Goal: Navigation & Orientation: Find specific page/section

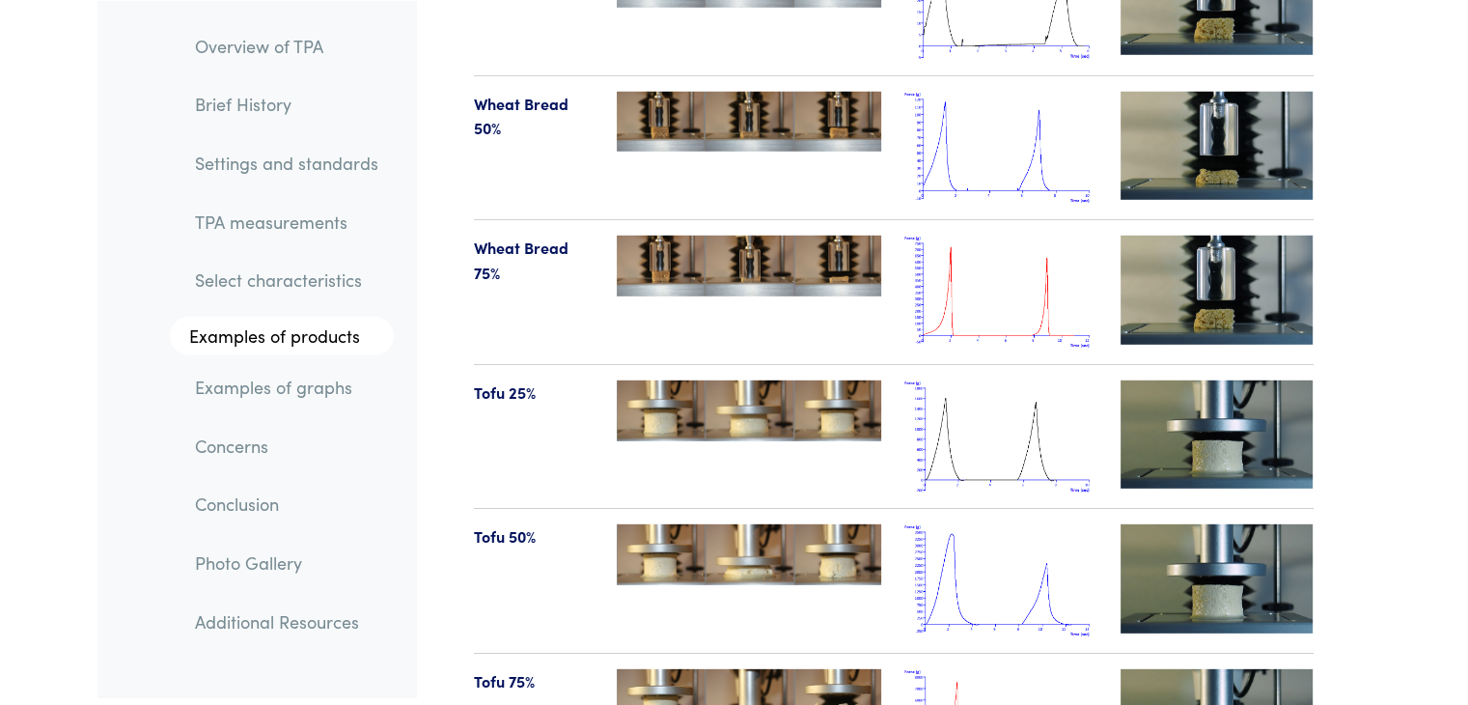
scroll to position [20558, 0]
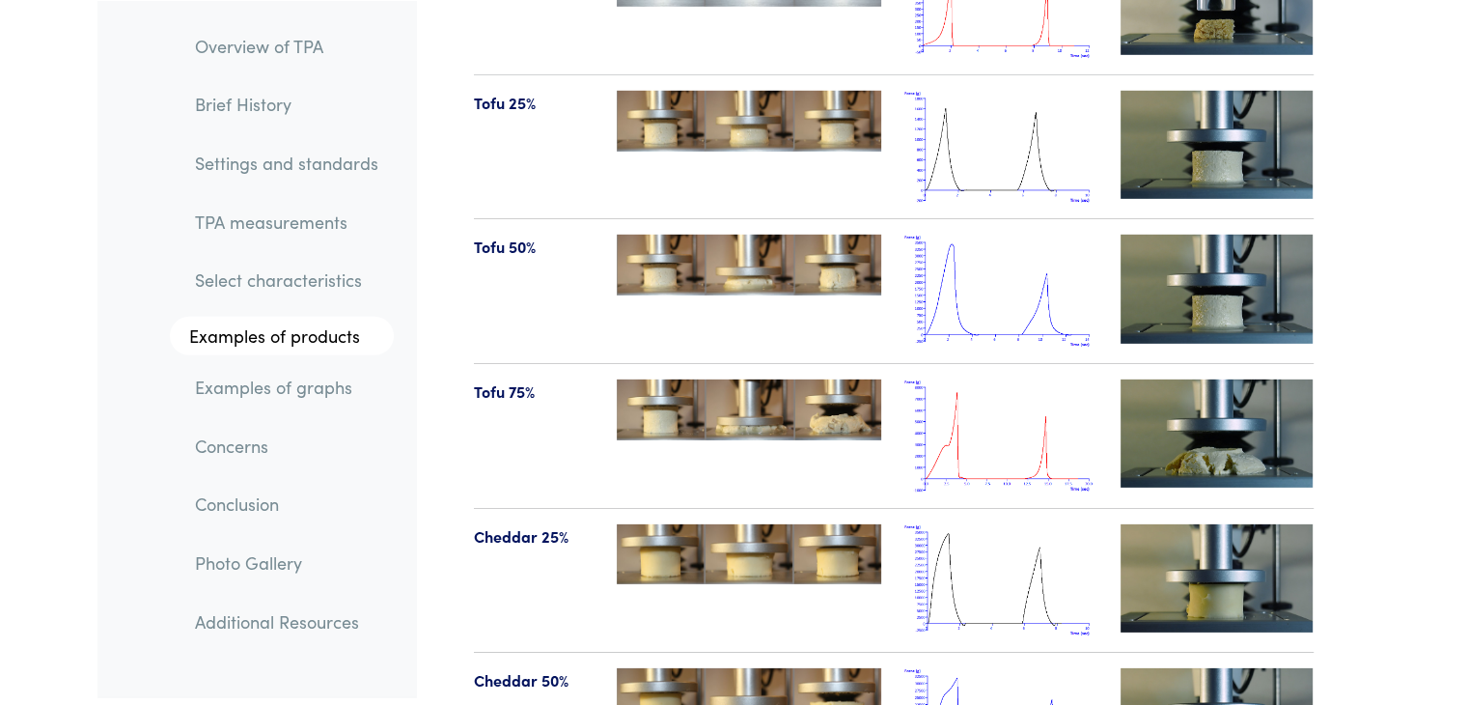
click at [992, 399] on img at bounding box center [1000, 435] width 193 height 113
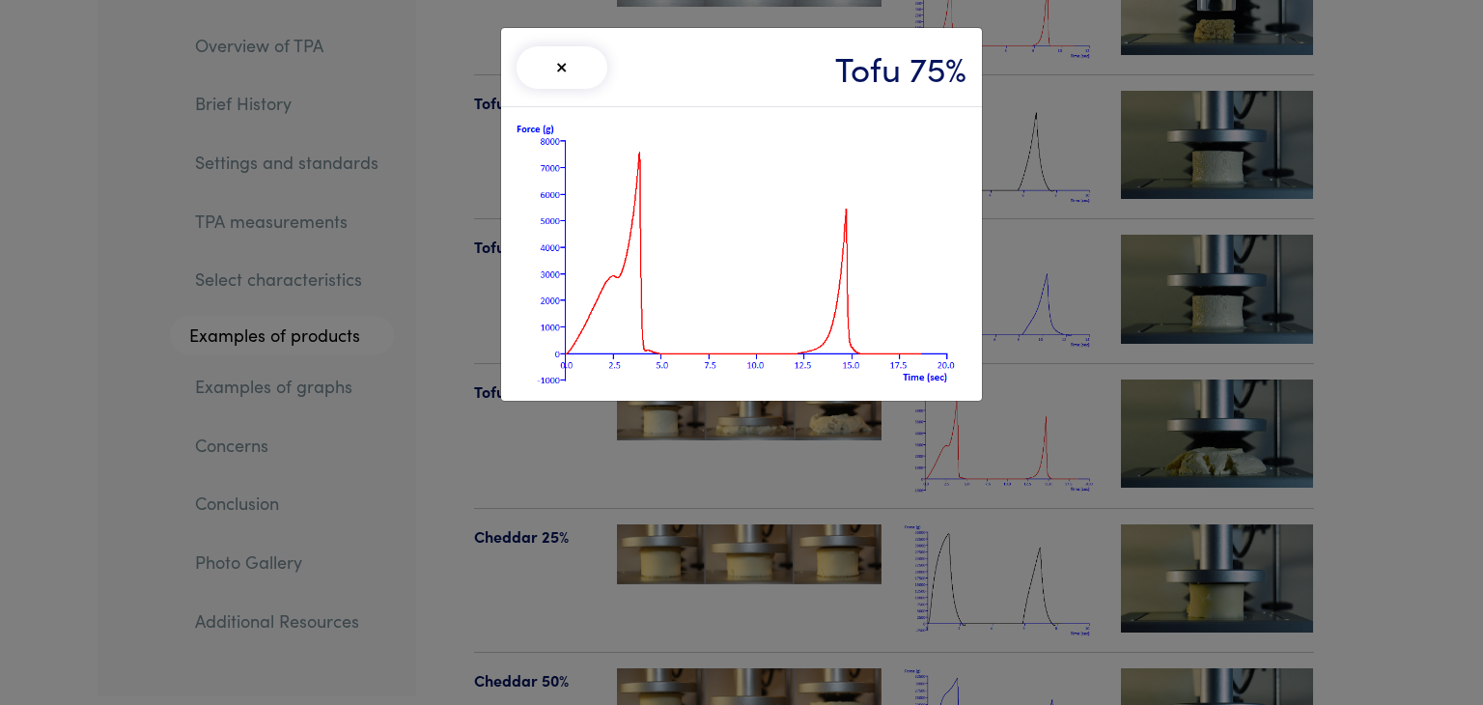
click at [42, 221] on div "× Tofu 75%" at bounding box center [741, 352] width 1483 height 705
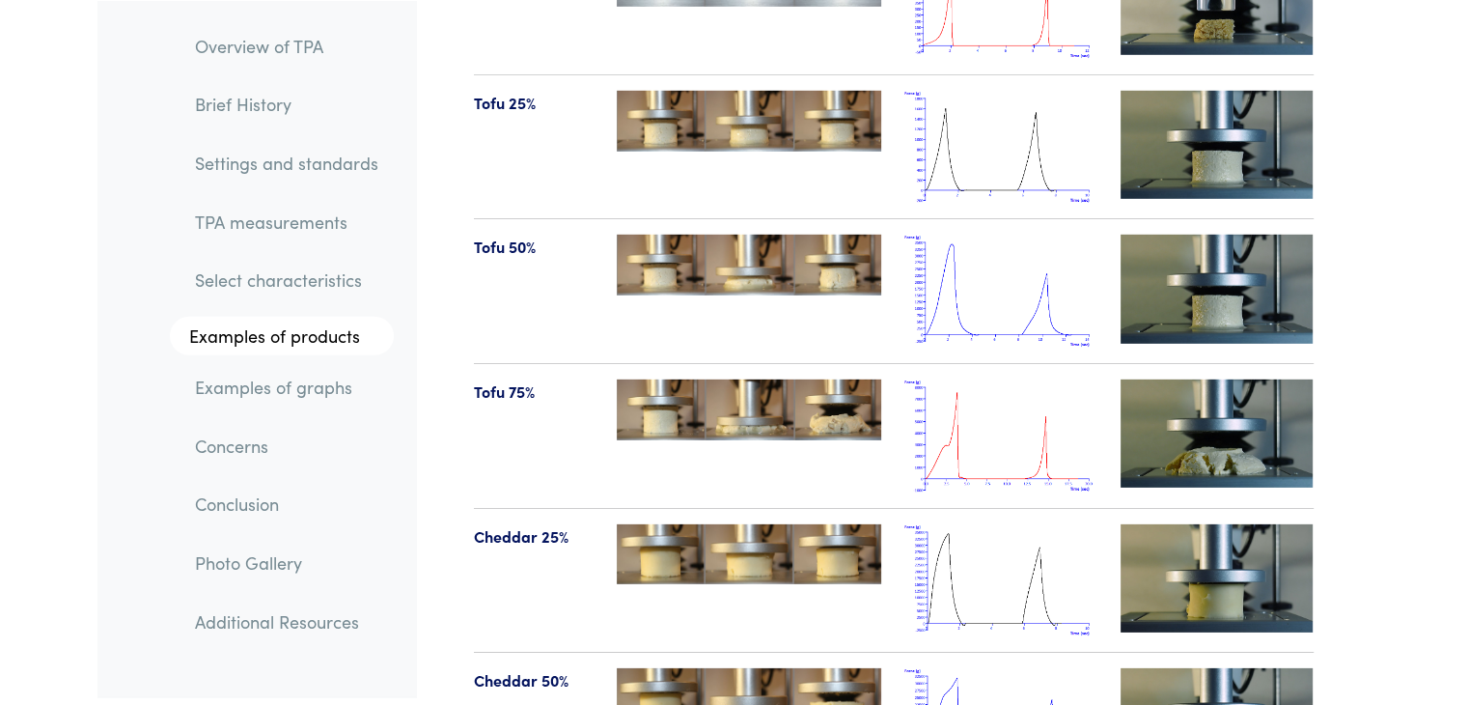
click at [992, 406] on img at bounding box center [1000, 435] width 193 height 113
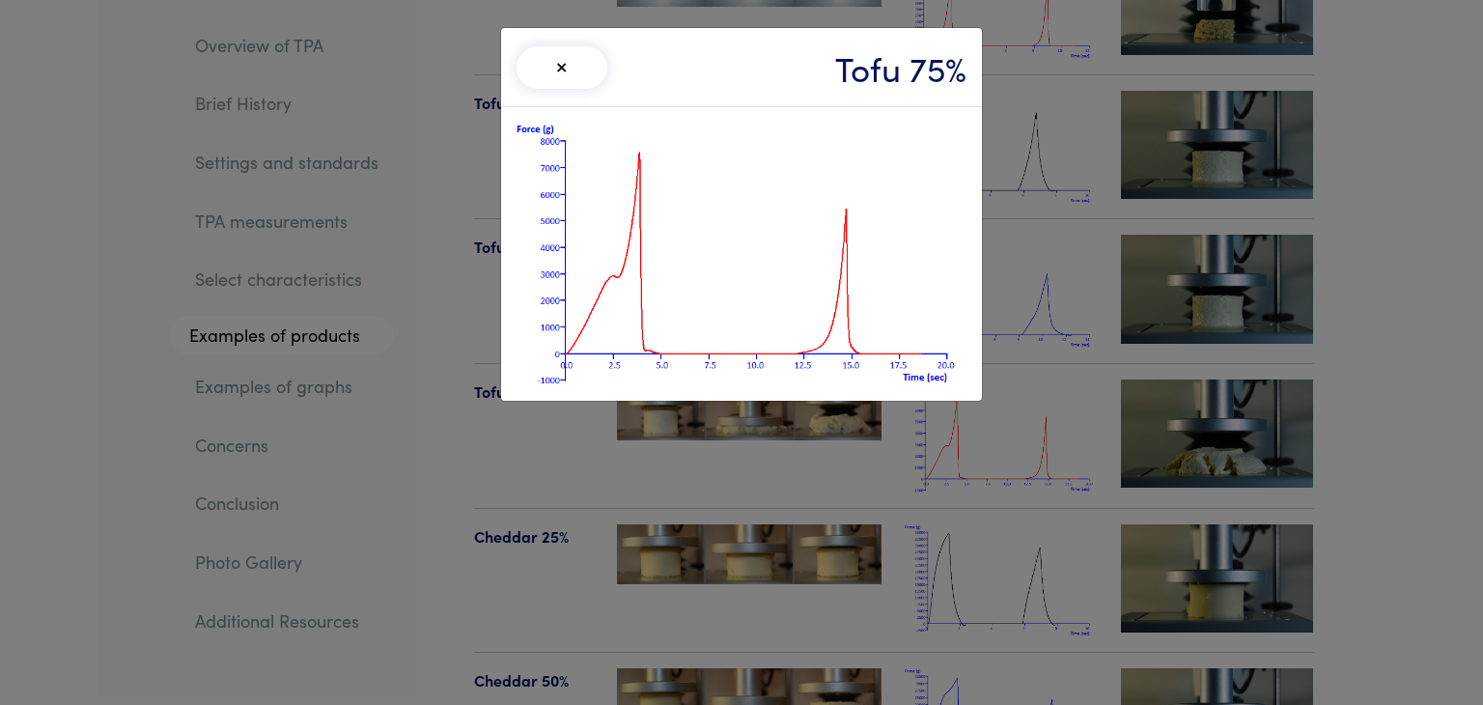
click at [93, 50] on div "× Tofu 75%" at bounding box center [741, 352] width 1483 height 705
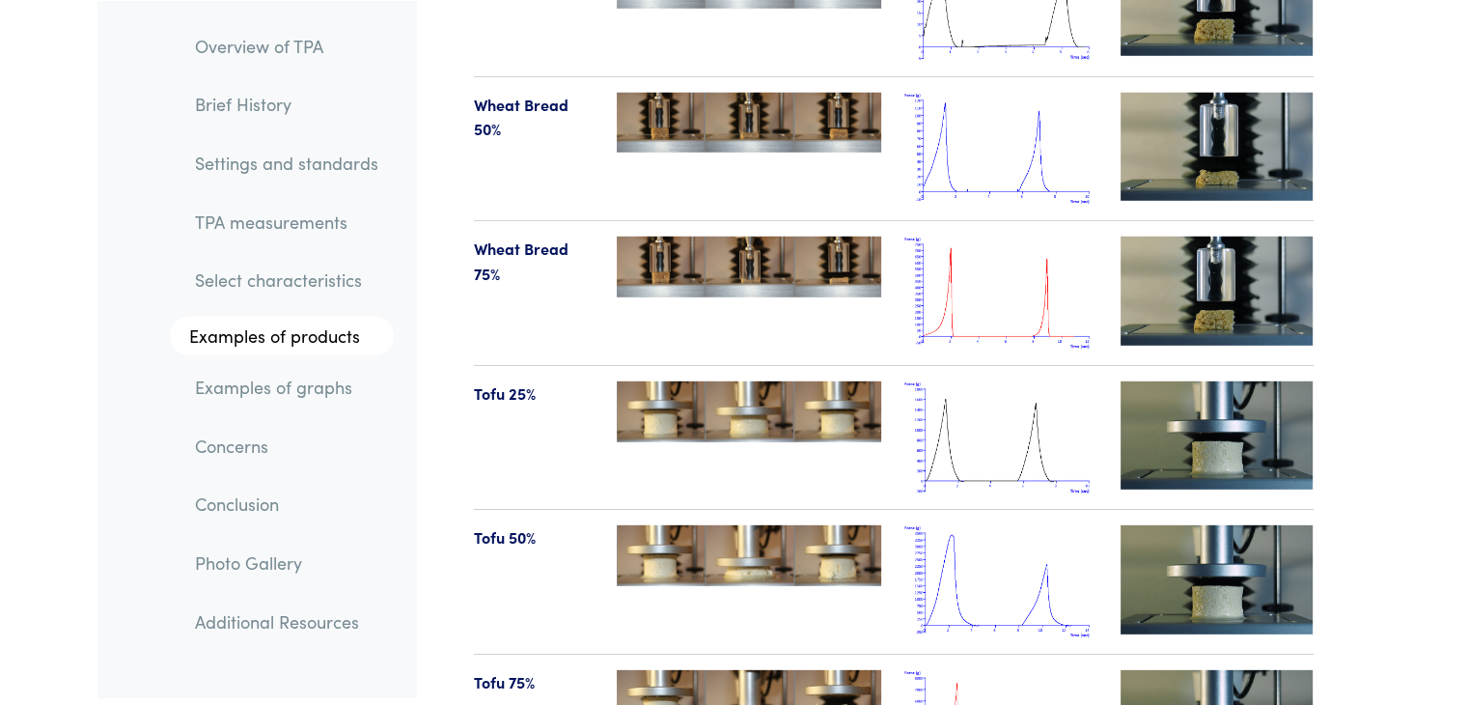
scroll to position [20269, 0]
click at [969, 294] on img at bounding box center [1000, 292] width 193 height 113
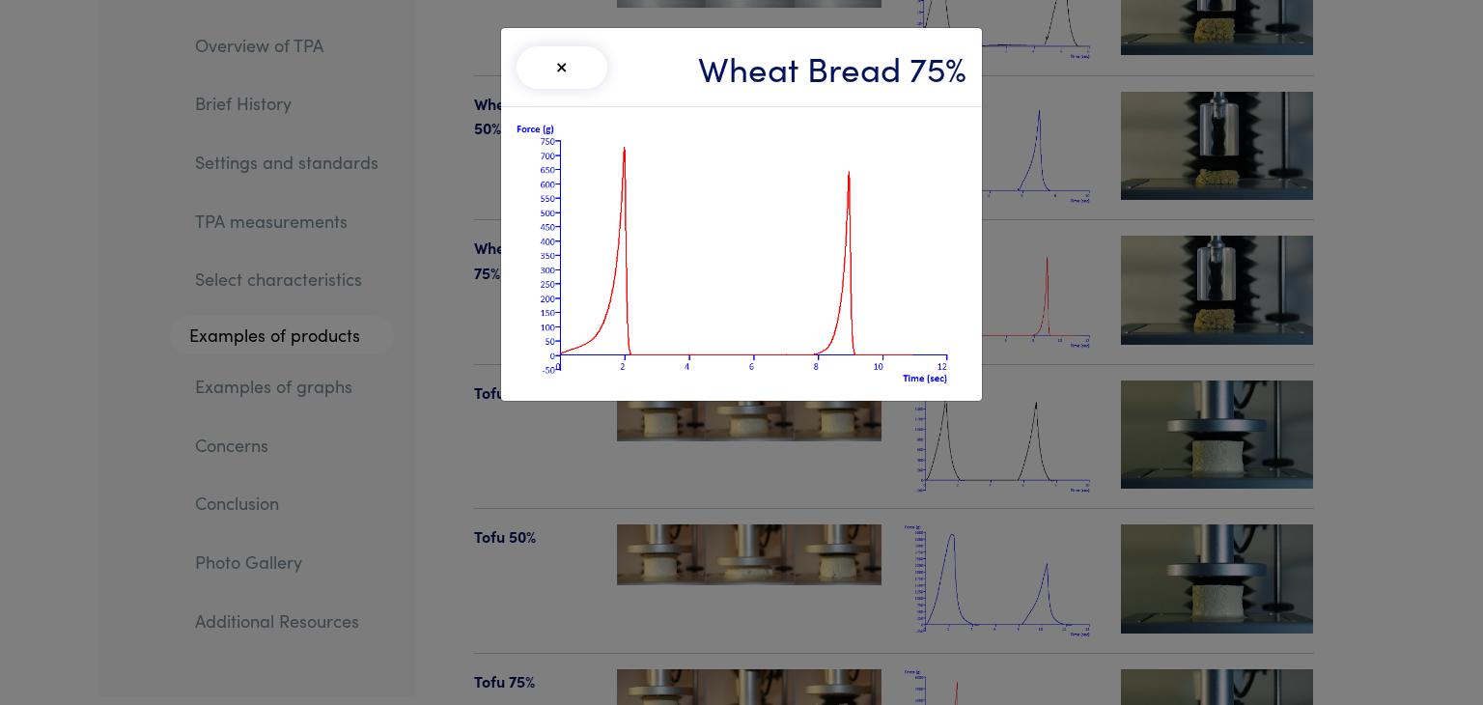
click at [729, 630] on div "× Wheat Bread 75%" at bounding box center [741, 352] width 1483 height 705
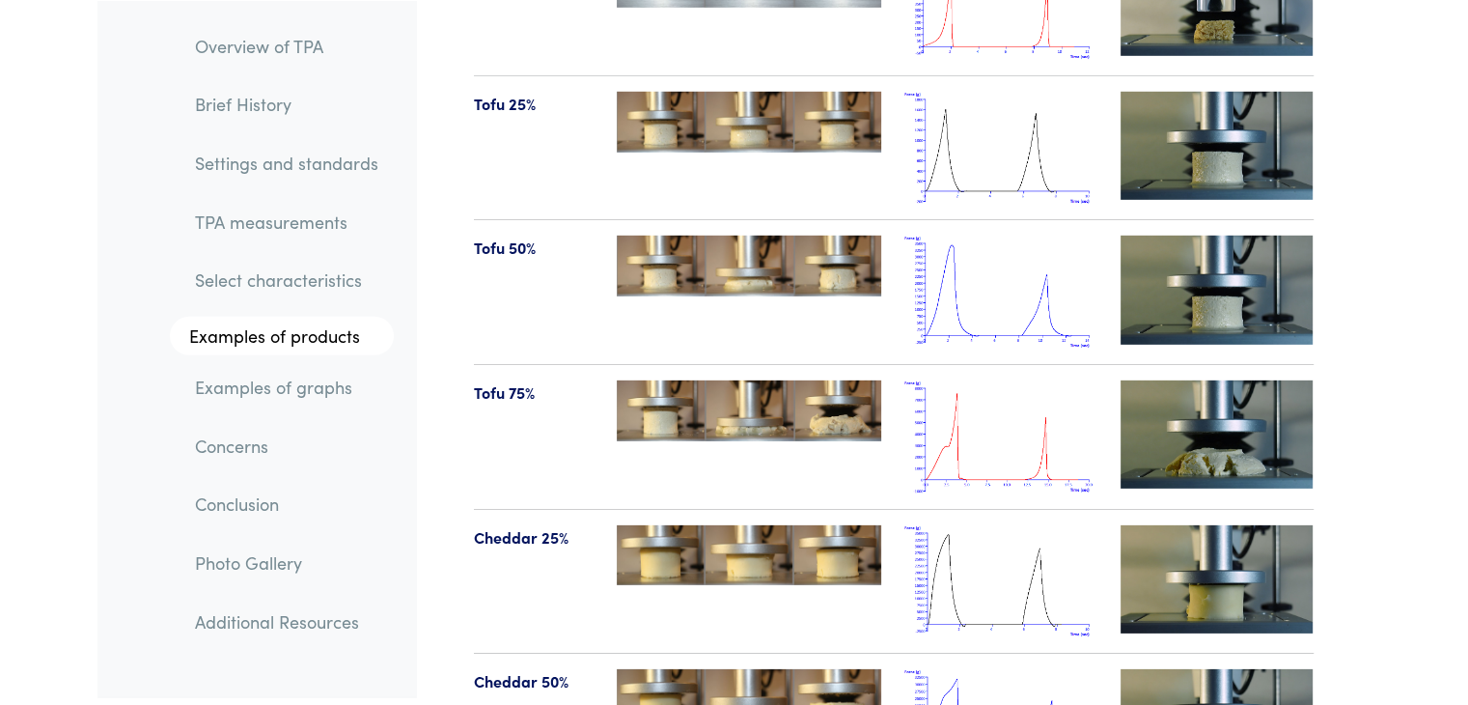
scroll to position [20558, 0]
click at [974, 414] on img at bounding box center [1000, 435] width 193 height 113
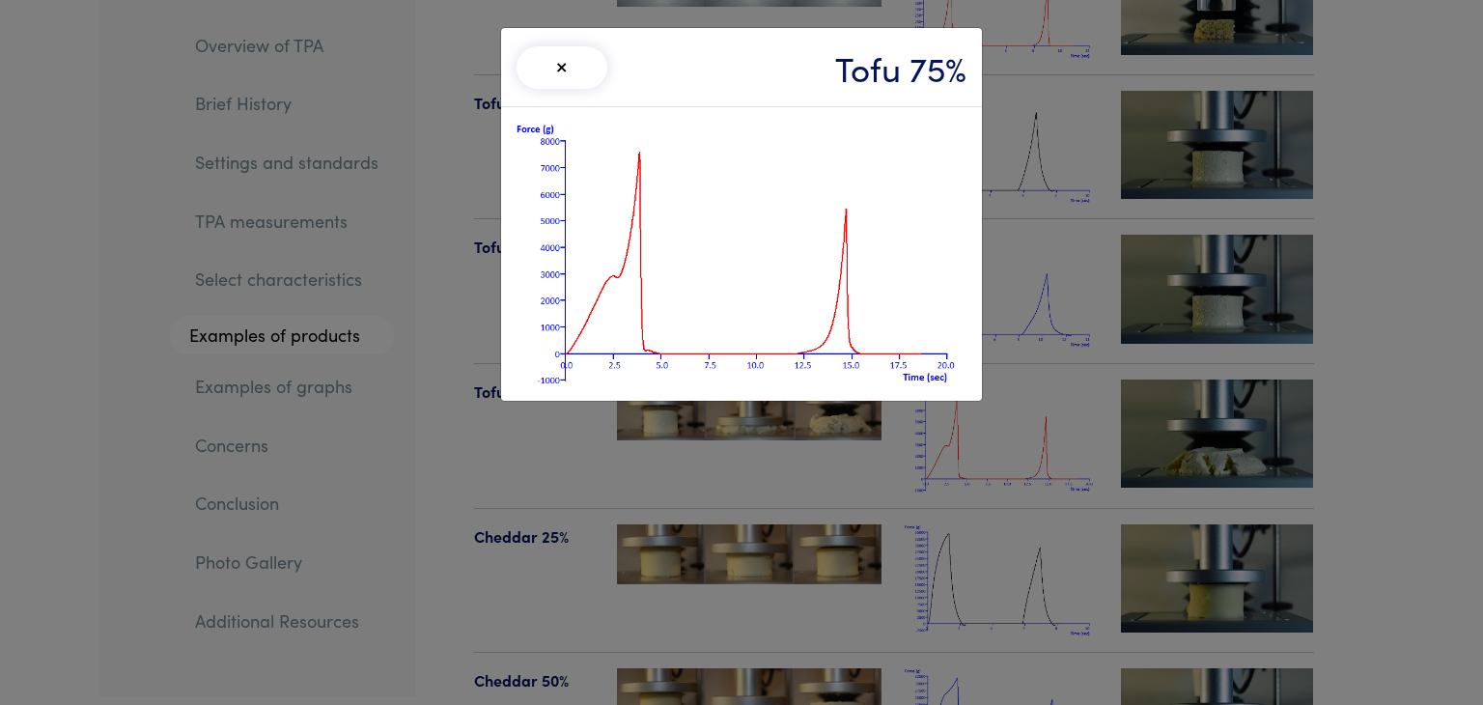
drag, startPoint x: 1142, startPoint y: 414, endPoint x: 1218, endPoint y: 544, distance: 151.0
click at [1218, 544] on div "× Tofu 75%" at bounding box center [741, 352] width 1483 height 705
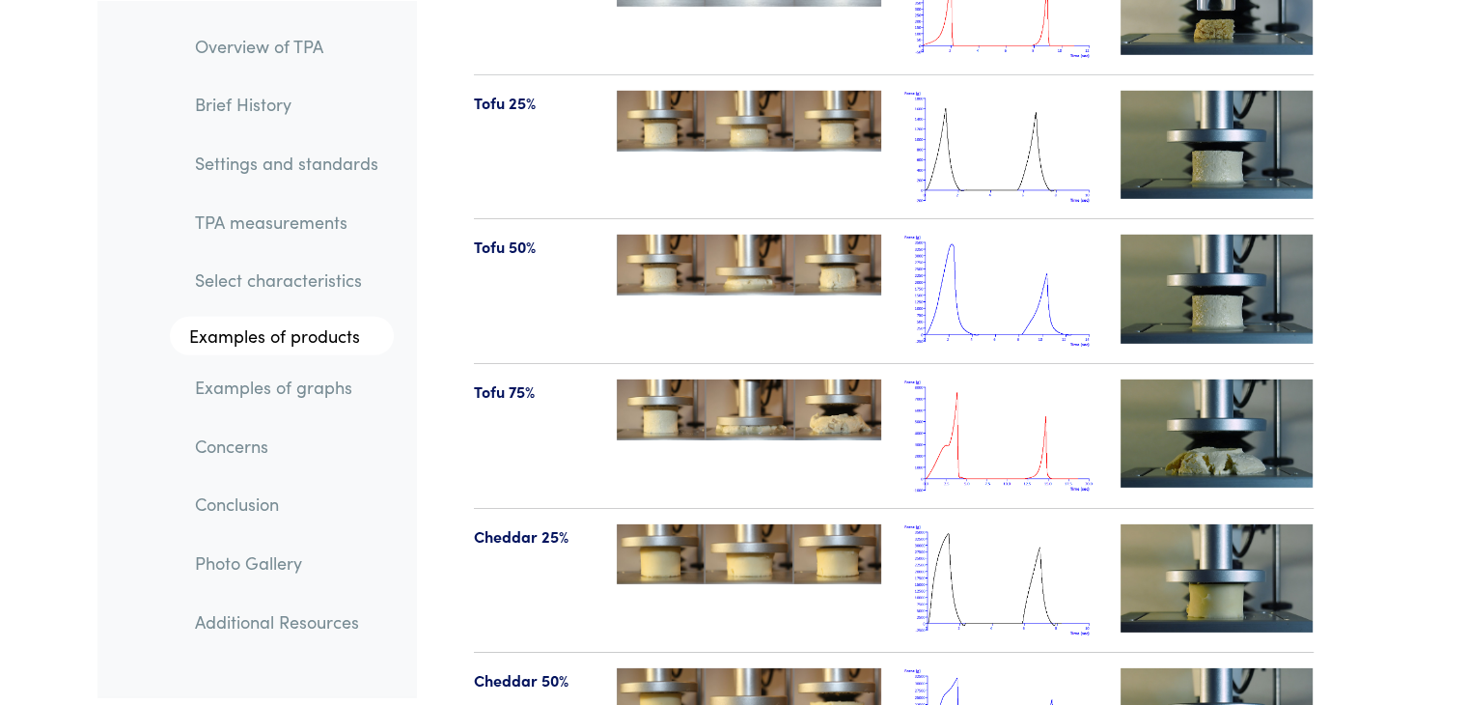
click at [1002, 387] on img at bounding box center [1000, 435] width 193 height 113
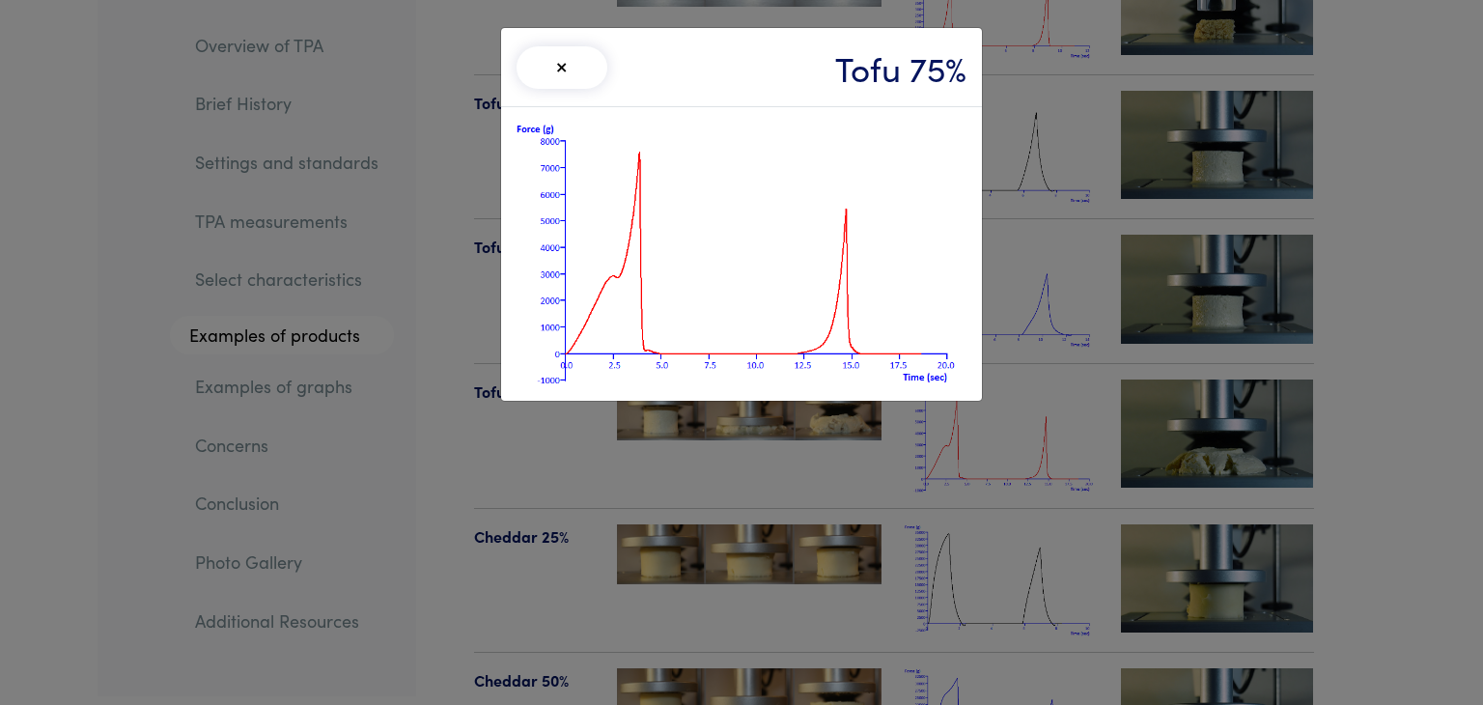
click at [1467, 242] on div "× Tofu 75%" at bounding box center [741, 352] width 1483 height 705
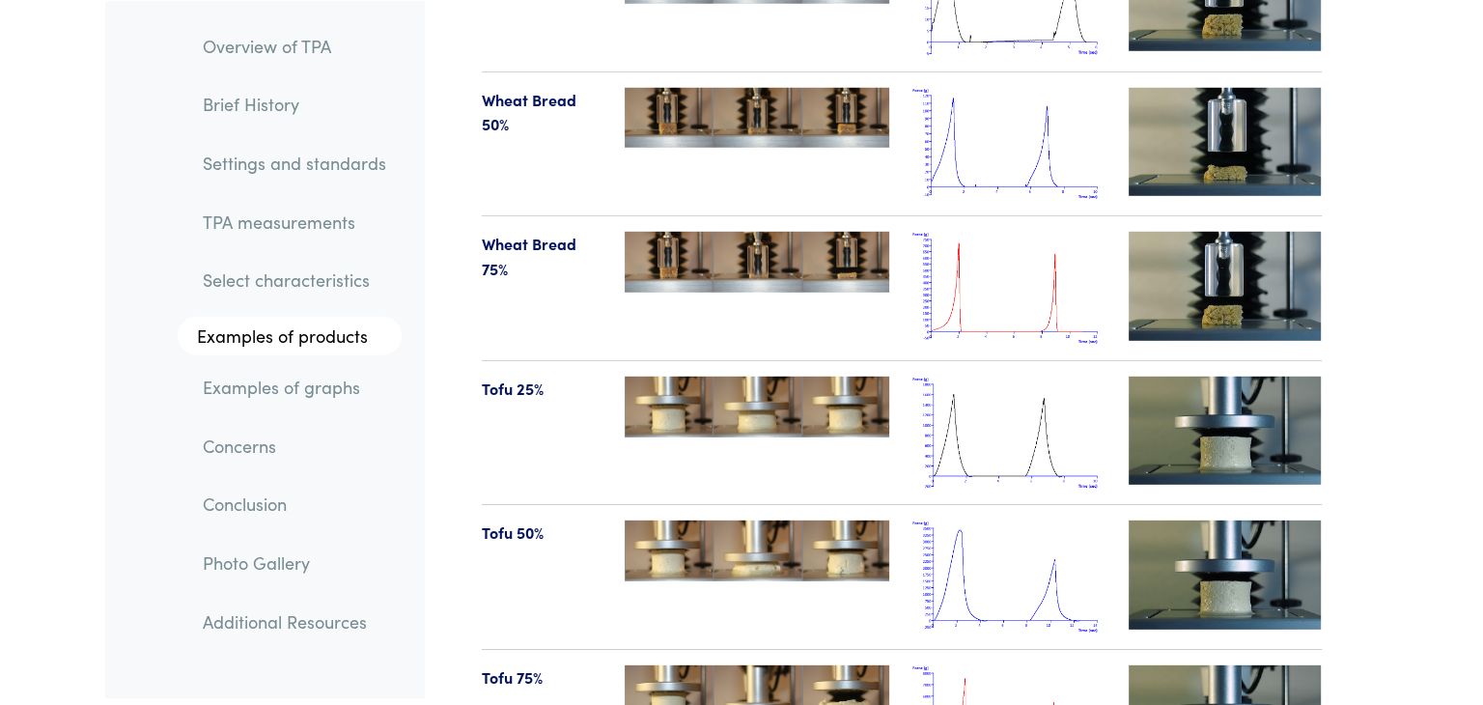
scroll to position [20269, 0]
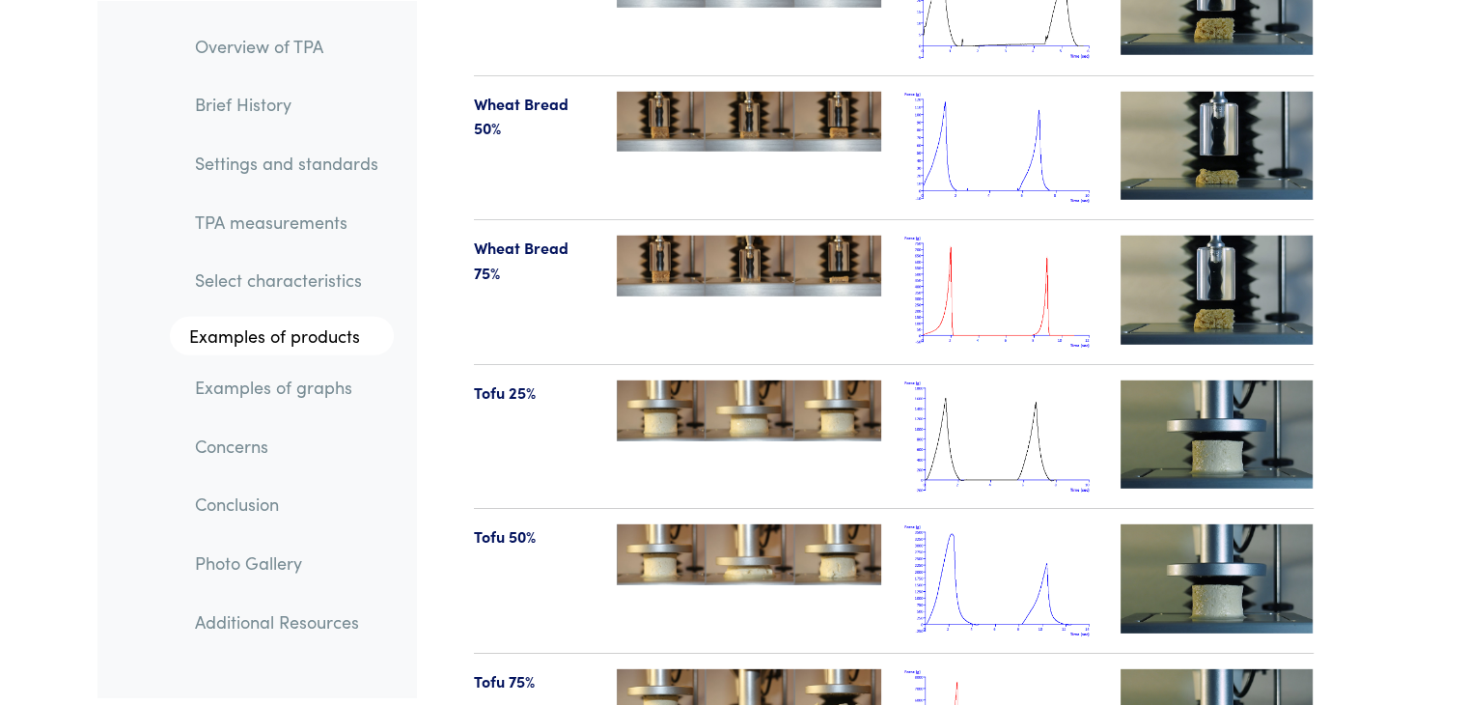
click at [957, 236] on img at bounding box center [1000, 292] width 193 height 113
